Goal: Task Accomplishment & Management: Use online tool/utility

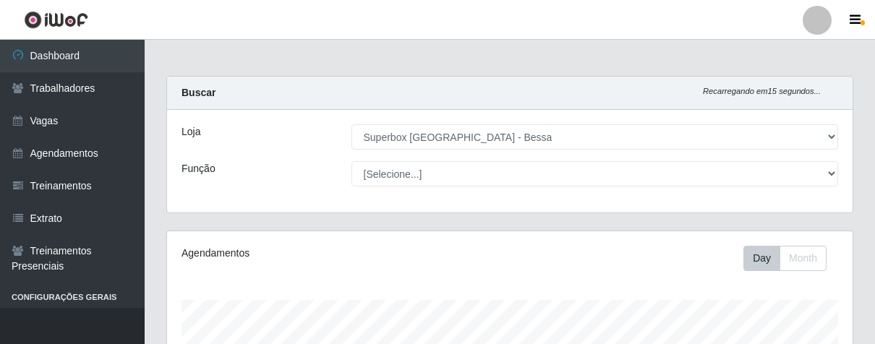
select select "206"
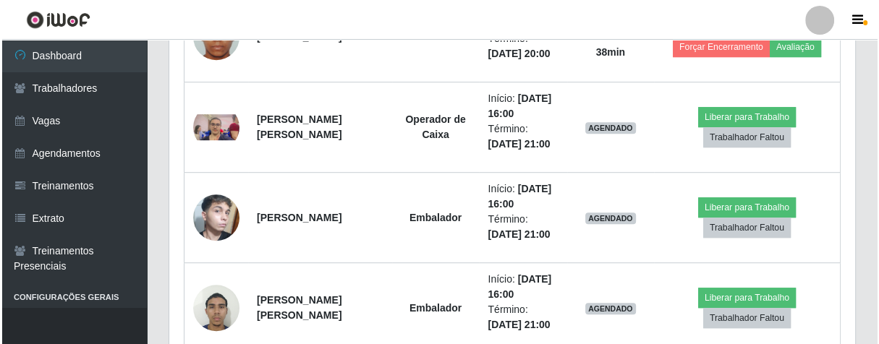
scroll to position [299, 685]
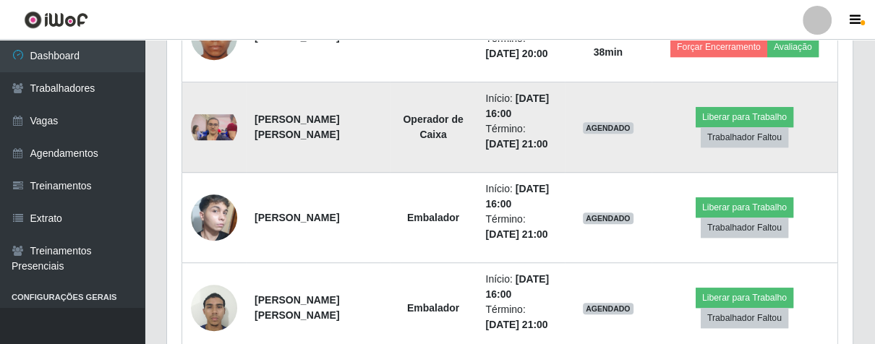
click at [219, 128] on img at bounding box center [214, 127] width 46 height 26
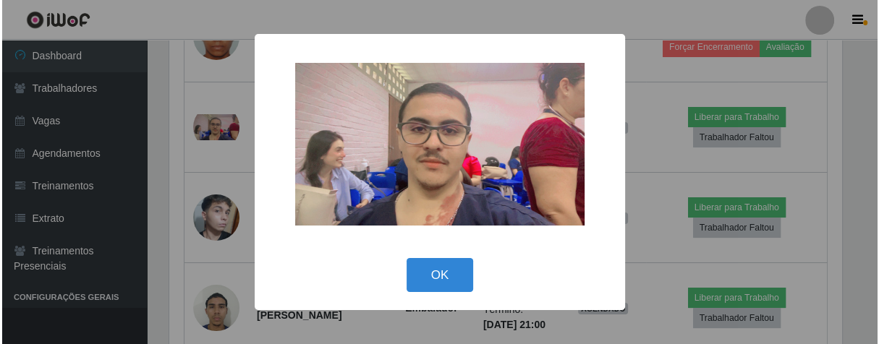
scroll to position [299, 677]
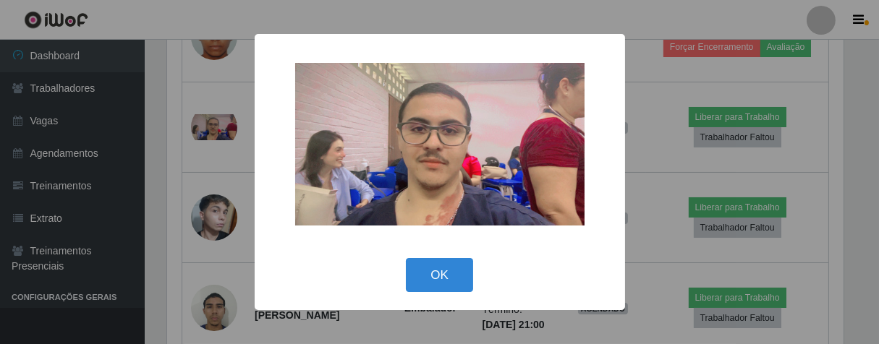
click at [445, 262] on button "OK" at bounding box center [439, 275] width 67 height 34
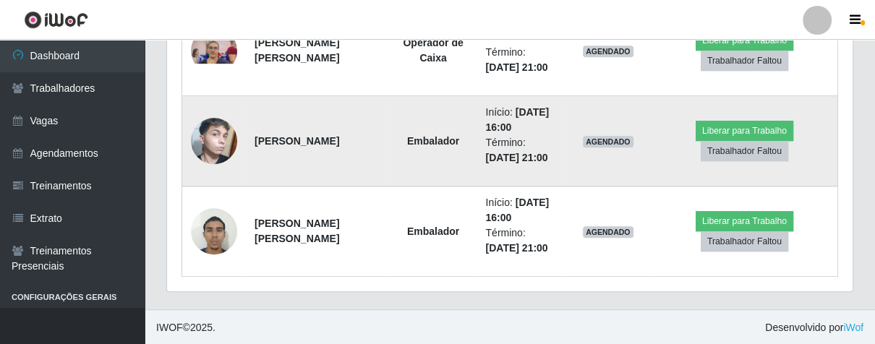
scroll to position [558, 0]
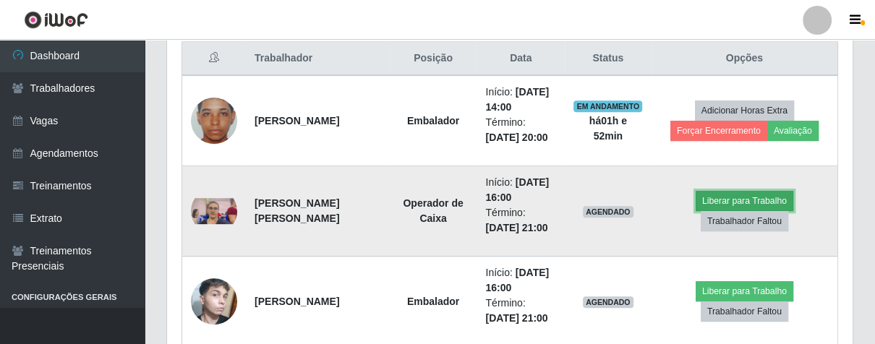
click at [734, 195] on button "Liberar para Trabalho" at bounding box center [745, 201] width 98 height 20
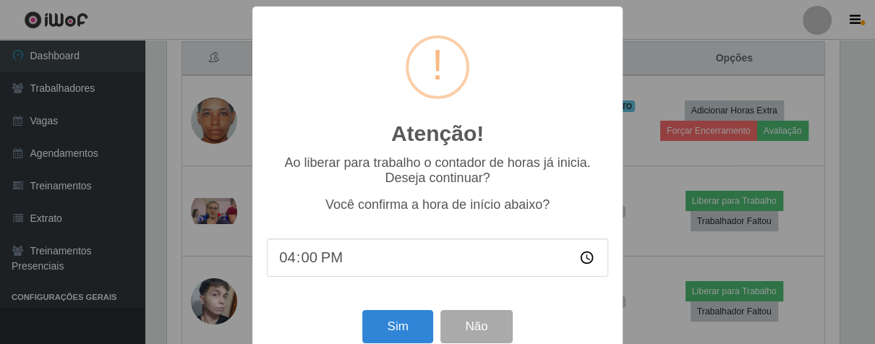
scroll to position [299, 677]
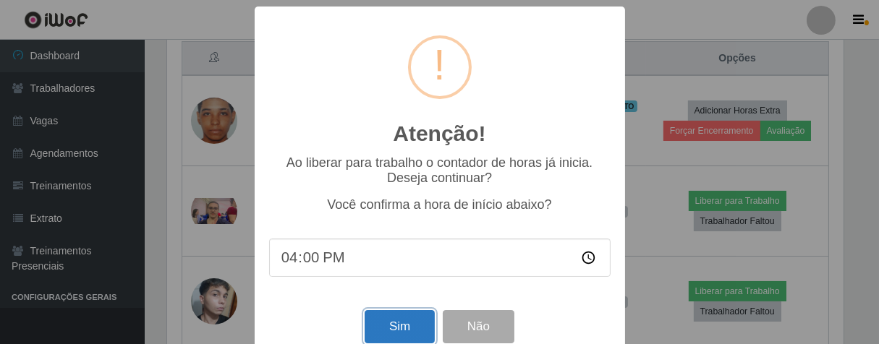
click at [397, 336] on button "Sim" at bounding box center [399, 327] width 70 height 34
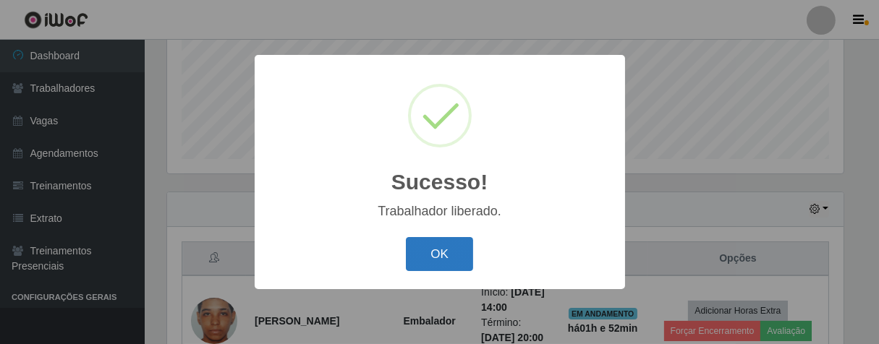
click at [432, 264] on button "OK" at bounding box center [439, 254] width 67 height 34
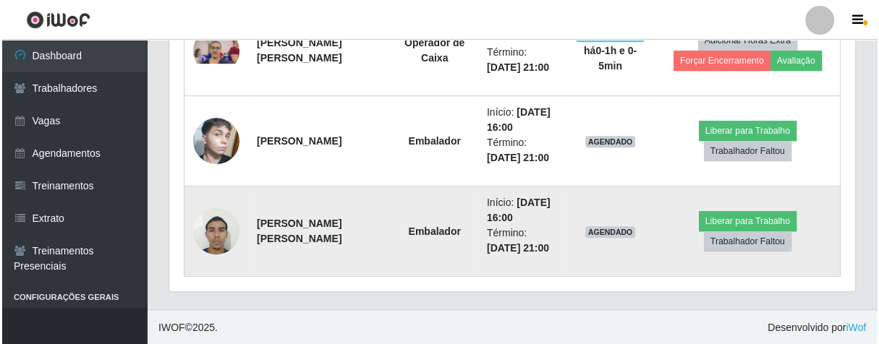
scroll to position [638, 0]
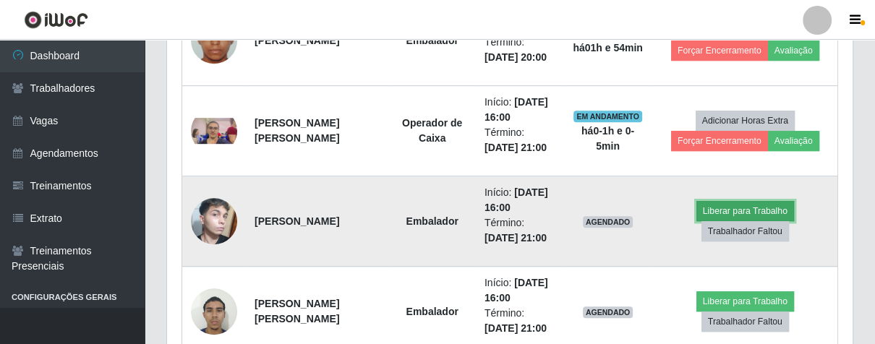
click at [717, 210] on button "Liberar para Trabalho" at bounding box center [745, 211] width 98 height 20
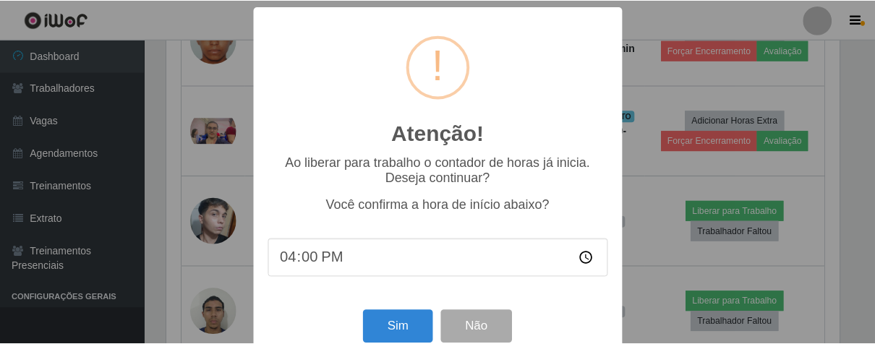
scroll to position [299, 677]
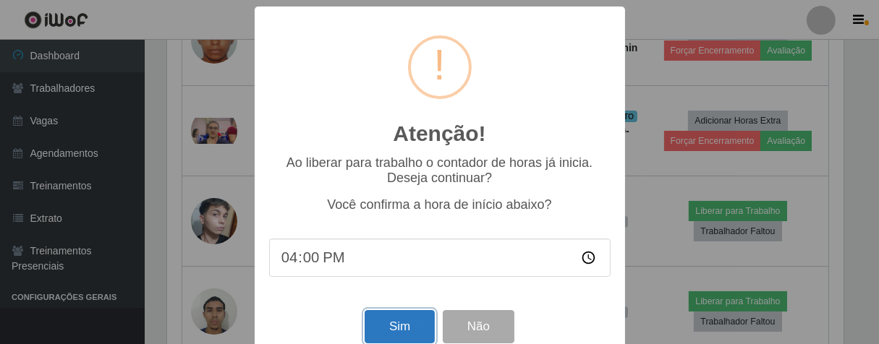
click at [369, 336] on button "Sim" at bounding box center [399, 327] width 70 height 34
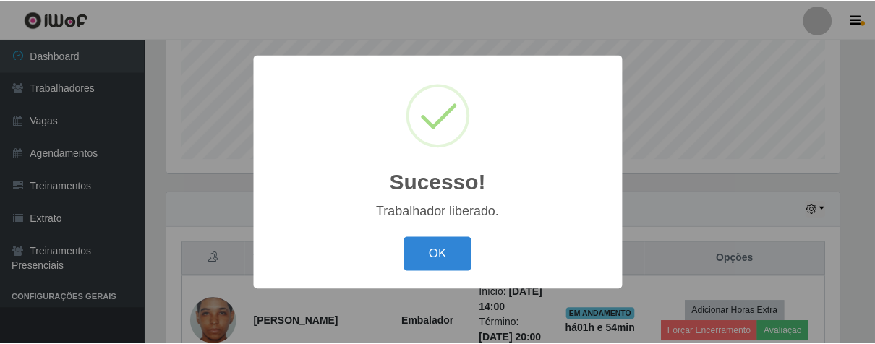
scroll to position [722778, 722402]
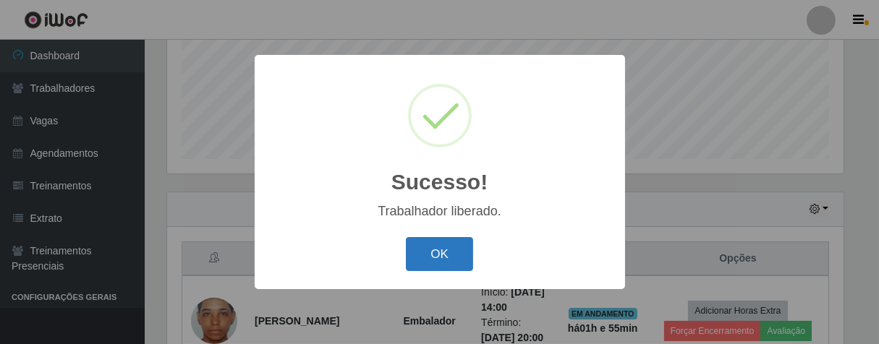
click at [445, 260] on button "OK" at bounding box center [439, 254] width 67 height 34
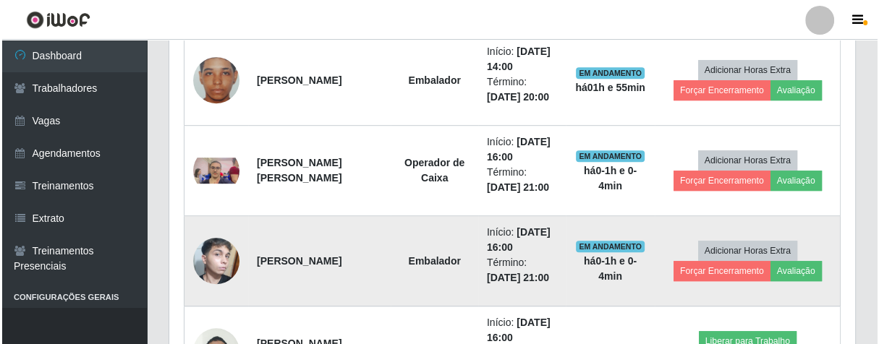
scroll to position [719, 0]
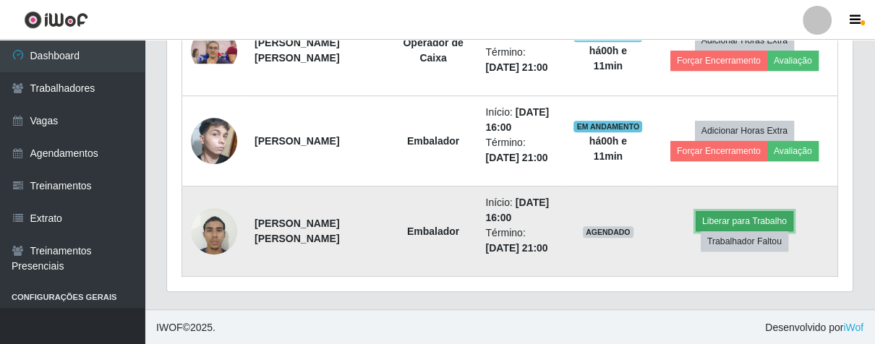
click at [729, 213] on button "Liberar para Trabalho" at bounding box center [745, 221] width 98 height 20
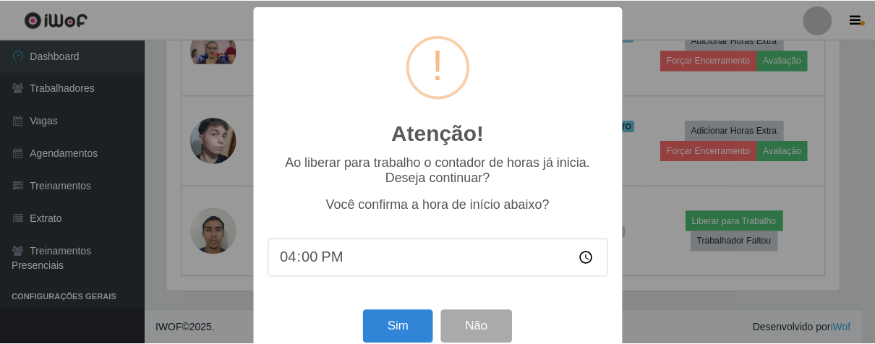
scroll to position [299, 677]
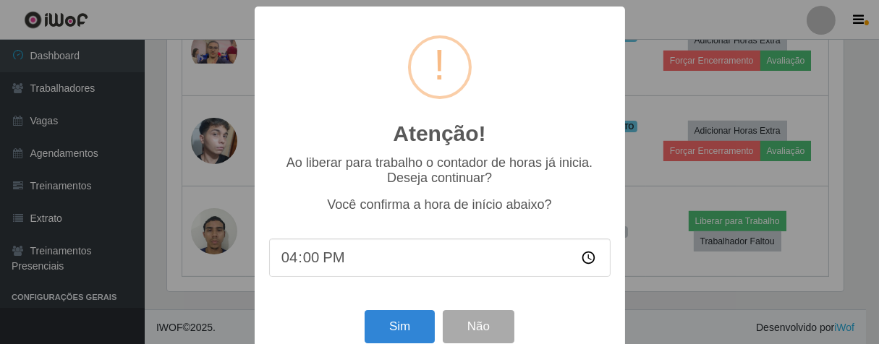
click at [297, 272] on input "16:00" at bounding box center [439, 258] width 341 height 38
type input "16:10"
click at [397, 319] on button "Sim" at bounding box center [399, 327] width 70 height 34
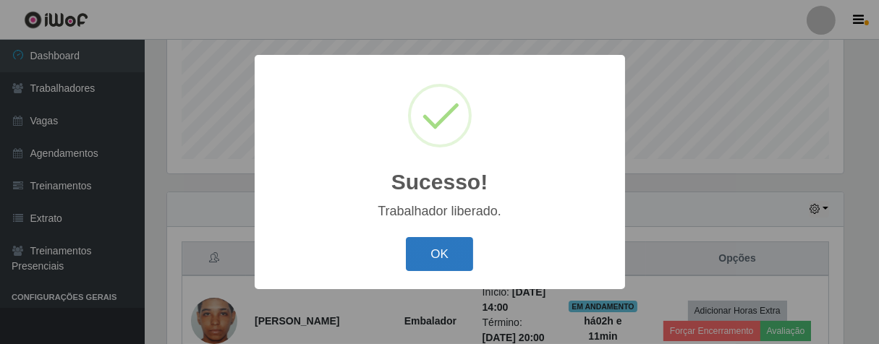
click at [450, 249] on button "OK" at bounding box center [439, 254] width 67 height 34
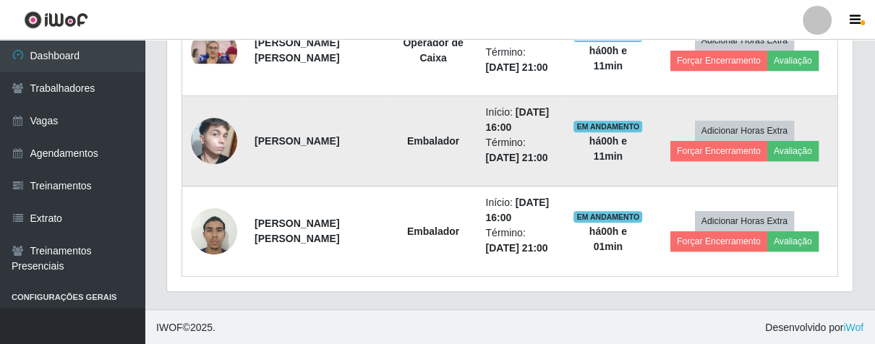
scroll to position [558, 0]
